Goal: Task Accomplishment & Management: Complete application form

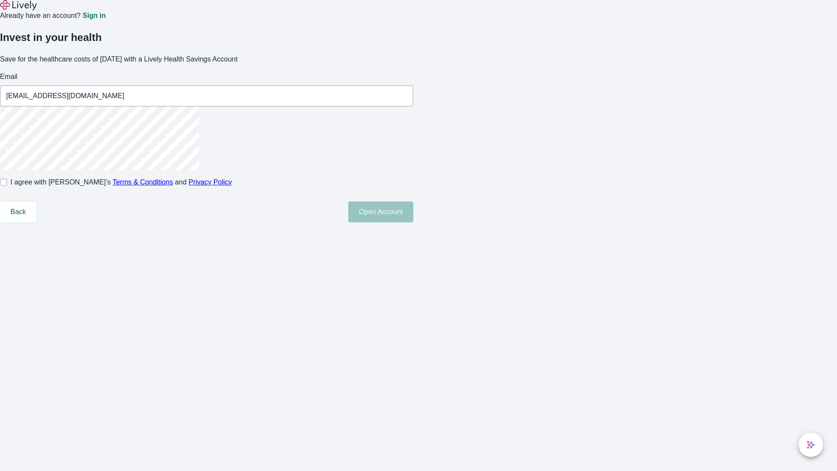
click at [7, 186] on input "I agree with Lively’s Terms & Conditions and Privacy Policy" at bounding box center [3, 182] width 7 height 7
checkbox input "true"
click at [413, 222] on button "Open Account" at bounding box center [380, 211] width 65 height 21
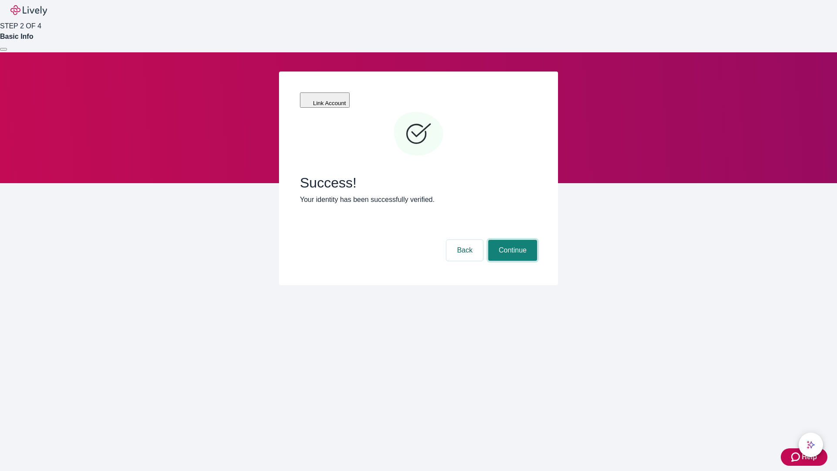
click at [511, 240] on button "Continue" at bounding box center [512, 250] width 49 height 21
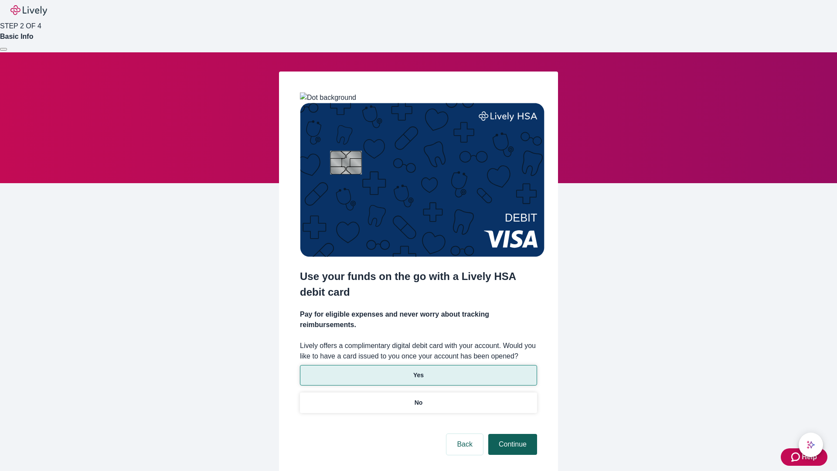
click at [418, 371] on p "Yes" at bounding box center [418, 375] width 10 height 9
click at [511, 434] on button "Continue" at bounding box center [512, 444] width 49 height 21
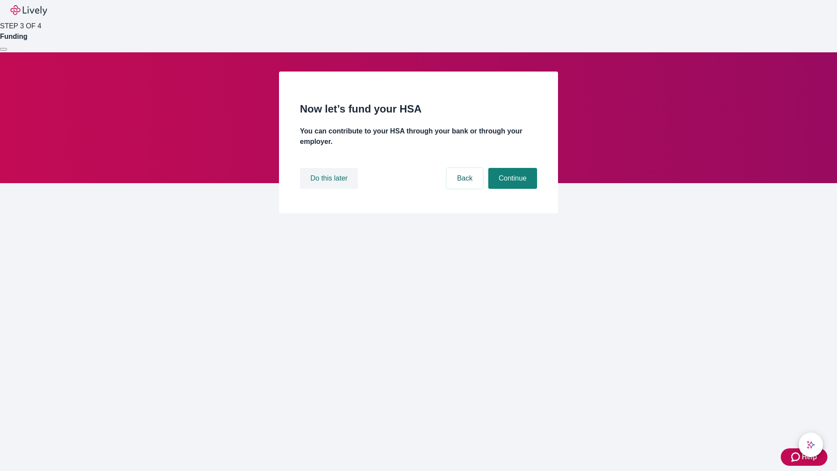
click at [330, 189] on button "Do this later" at bounding box center [329, 178] width 58 height 21
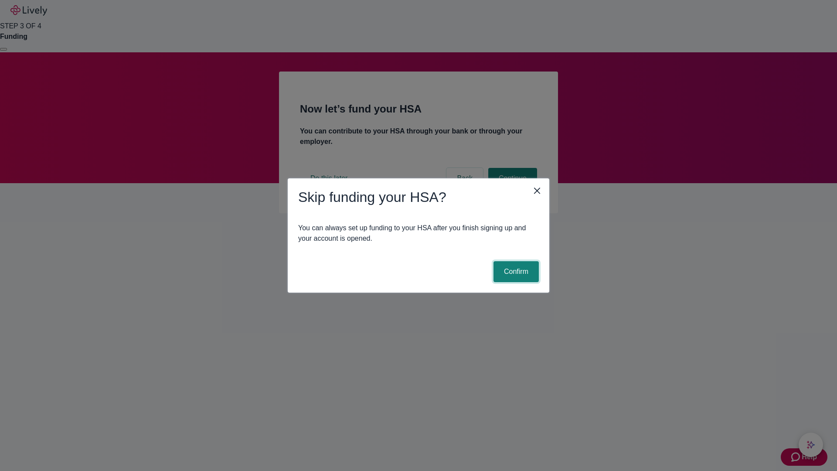
click at [515, 272] on button "Confirm" at bounding box center [516, 271] width 45 height 21
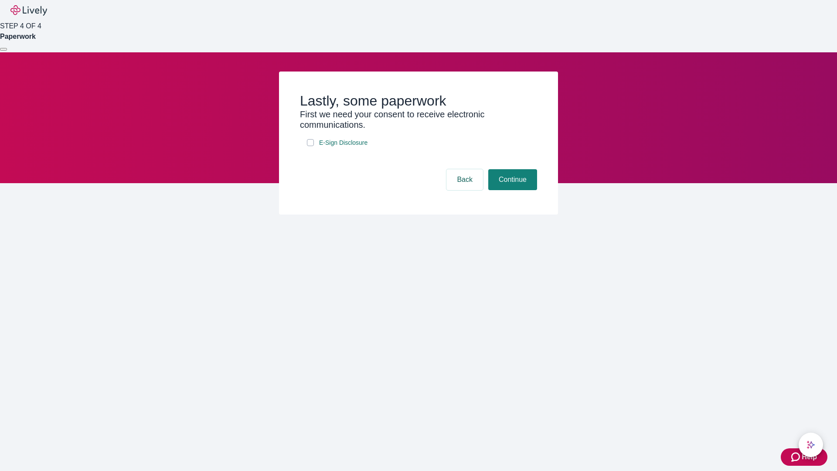
click at [310, 146] on input "E-Sign Disclosure" at bounding box center [310, 142] width 7 height 7
checkbox input "true"
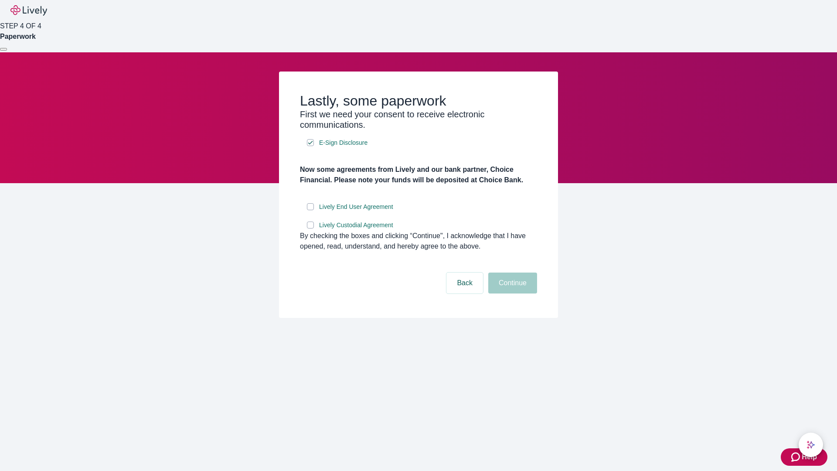
click at [310, 210] on input "Lively End User Agreement" at bounding box center [310, 206] width 7 height 7
checkbox input "true"
click at [310, 228] on input "Lively Custodial Agreement" at bounding box center [310, 225] width 7 height 7
checkbox input "true"
click at [511, 293] on button "Continue" at bounding box center [512, 283] width 49 height 21
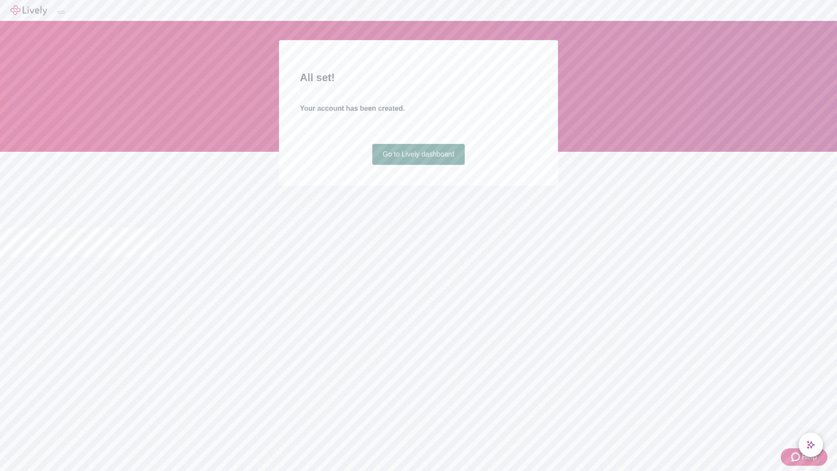
click at [418, 165] on link "Go to Lively dashboard" at bounding box center [418, 154] width 93 height 21
